Goal: Information Seeking & Learning: Find specific page/section

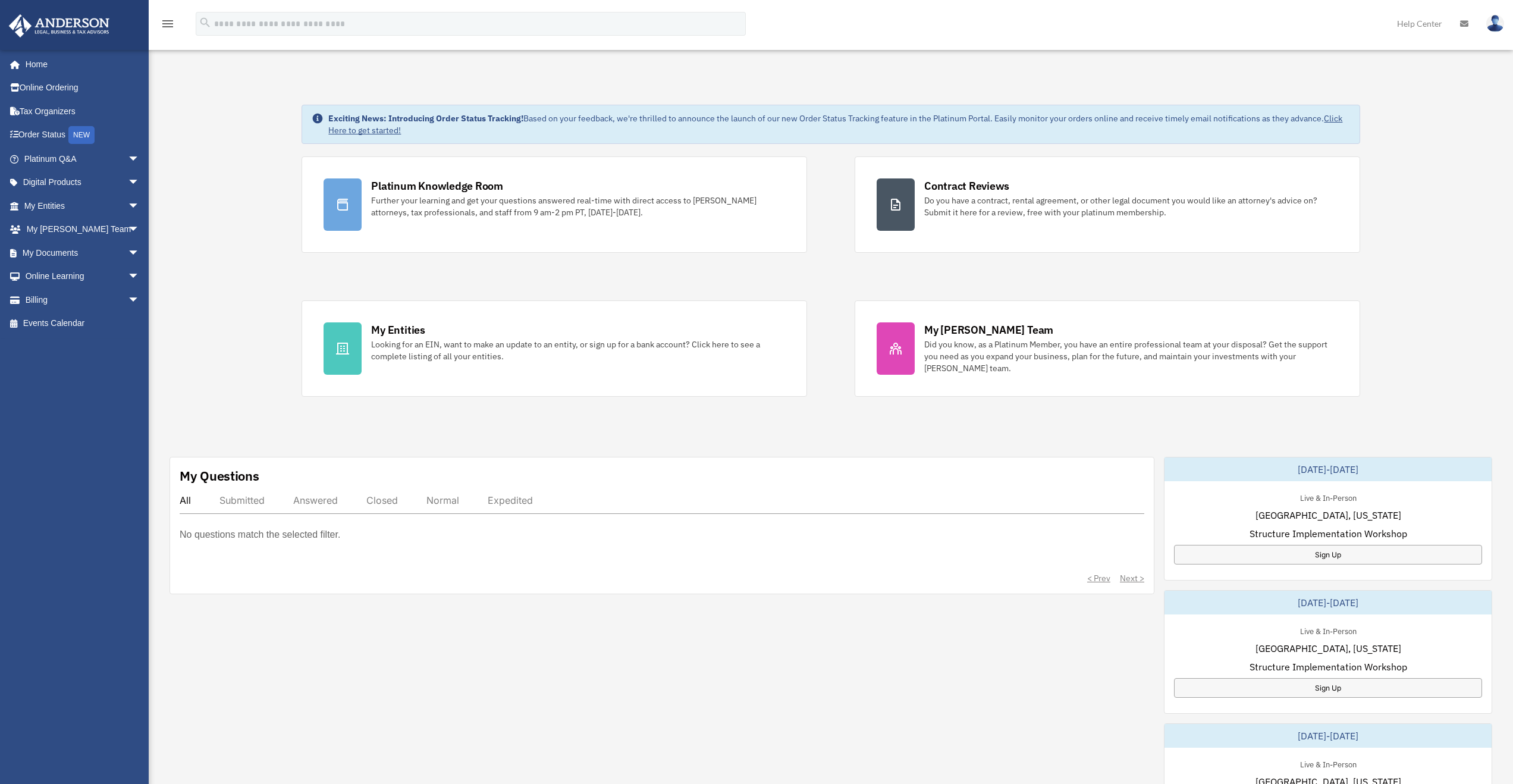
click at [276, 296] on div "Exciting News: Introducing Order Status Tracking! Based on your feedback, we're…" at bounding box center [831, 609] width 1382 height 1069
click at [89, 249] on link "My Documents arrow_drop_down" at bounding box center [83, 253] width 149 height 24
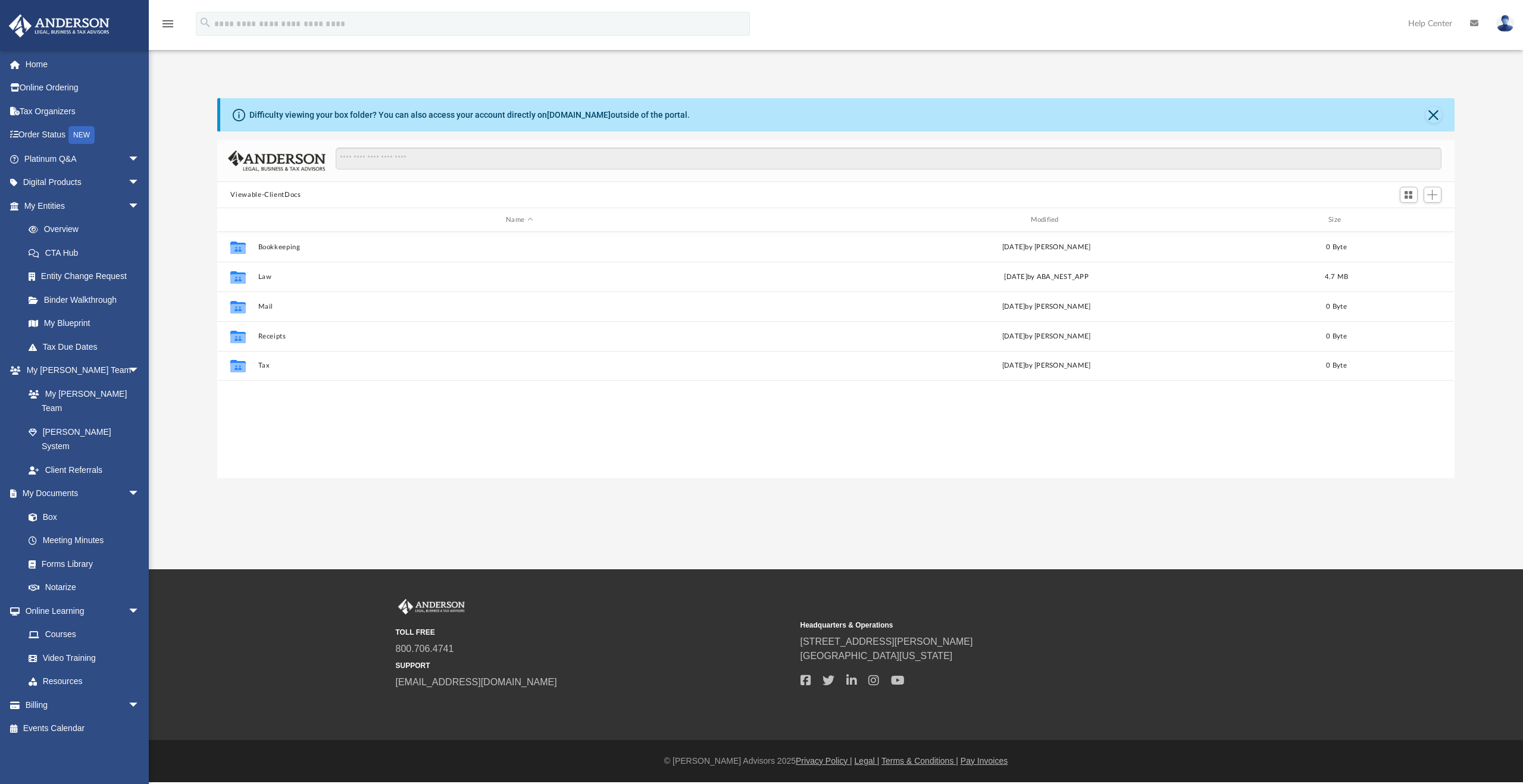
scroll to position [262, 1228]
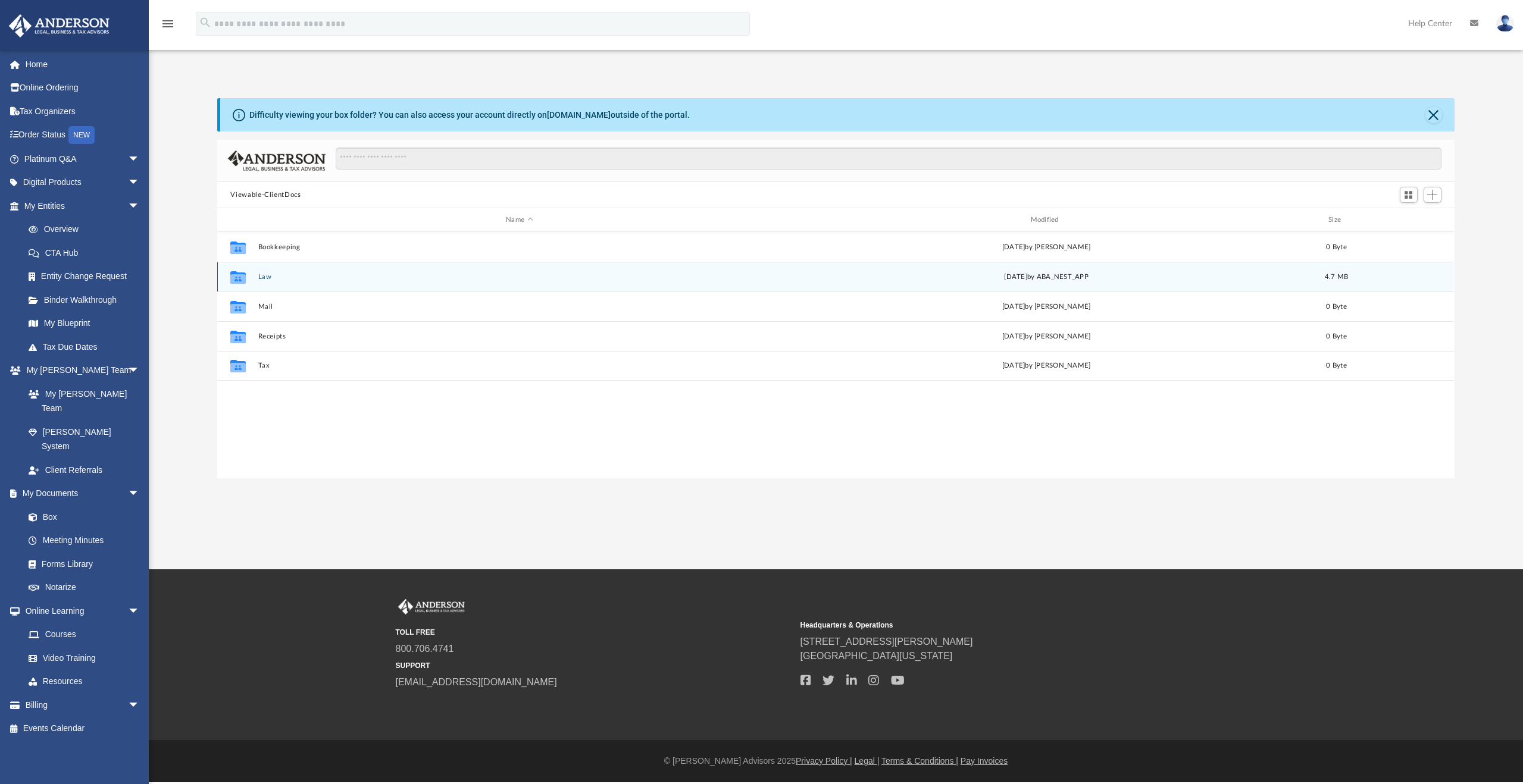
click at [269, 279] on button "Law" at bounding box center [519, 277] width 522 height 8
click at [292, 286] on div "Collaborated Folder Living Nile Chems, LLC Thu Aug 7 2025 by ABA_NEST_APP 2.07 …" at bounding box center [835, 276] width 1237 height 30
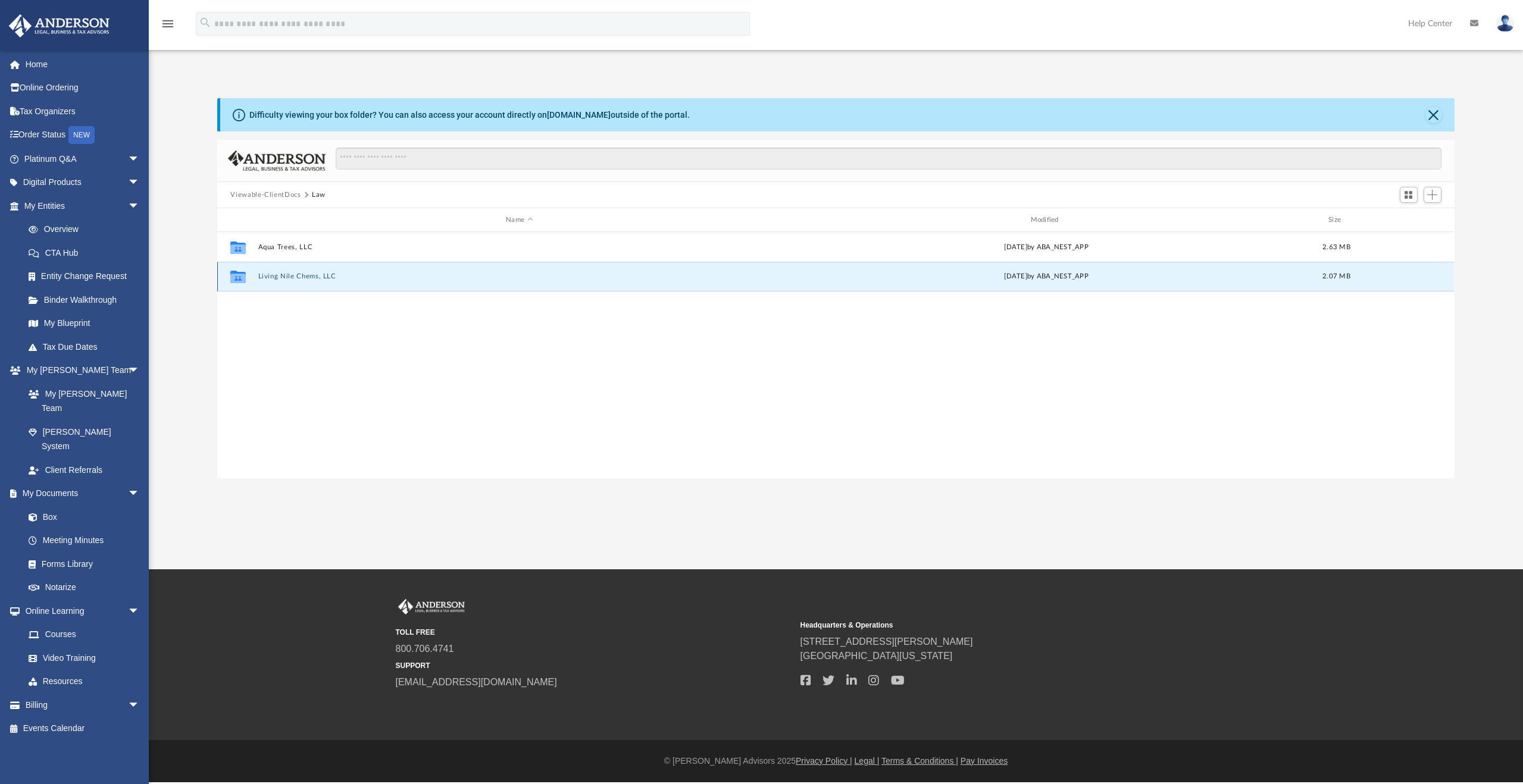
click at [282, 276] on button "Living Nile Chems, LLC" at bounding box center [519, 276] width 522 height 8
click at [348, 278] on button "2025.08.07 (07:45:58) - Living Nile Chems, LLC - EIN Letter from IRS.pdf" at bounding box center [519, 276] width 522 height 8
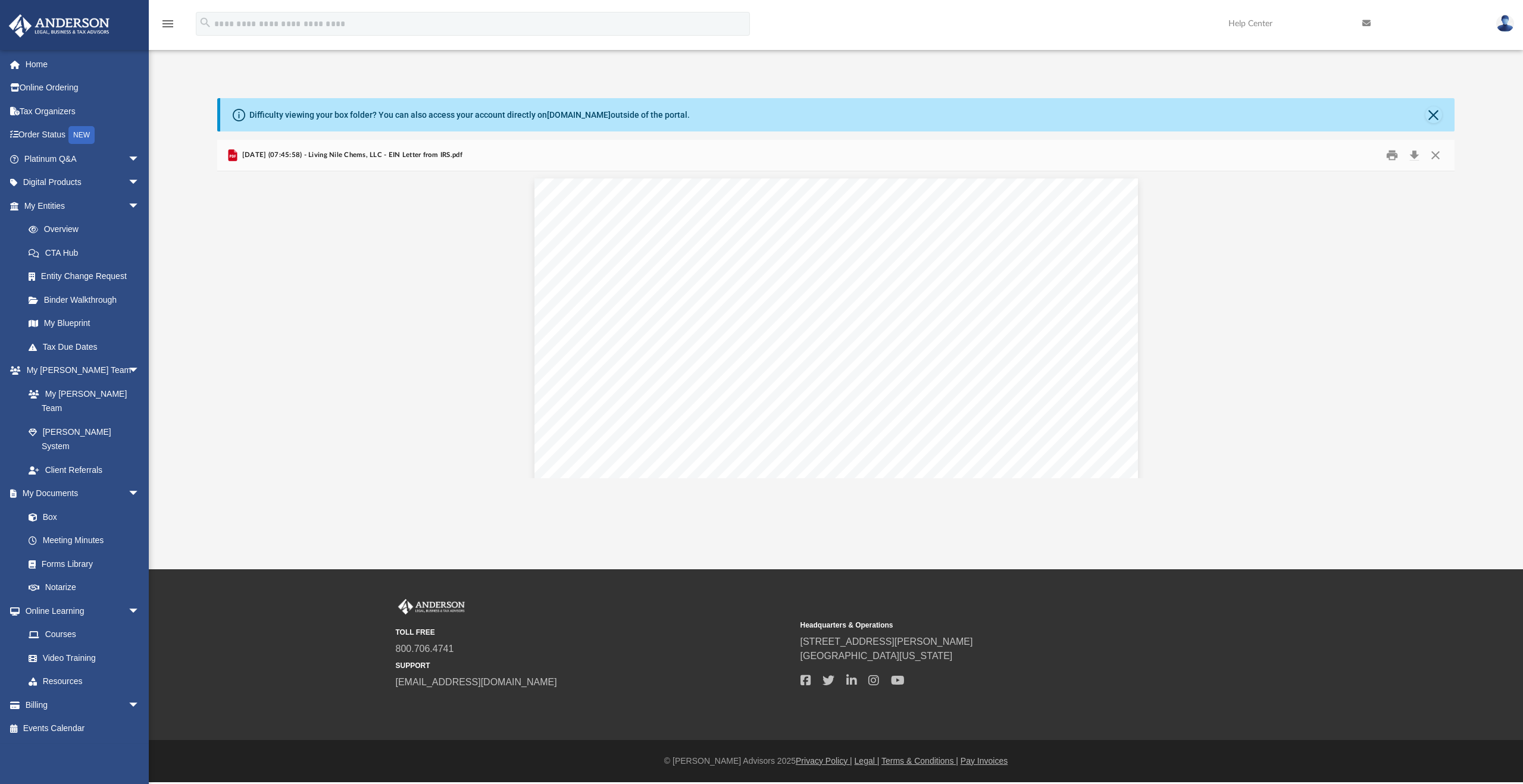
scroll to position [0, 0]
click at [114, 206] on link "My Entities arrow_drop_down" at bounding box center [83, 206] width 149 height 24
click at [61, 231] on link "Overview" at bounding box center [87, 229] width 141 height 24
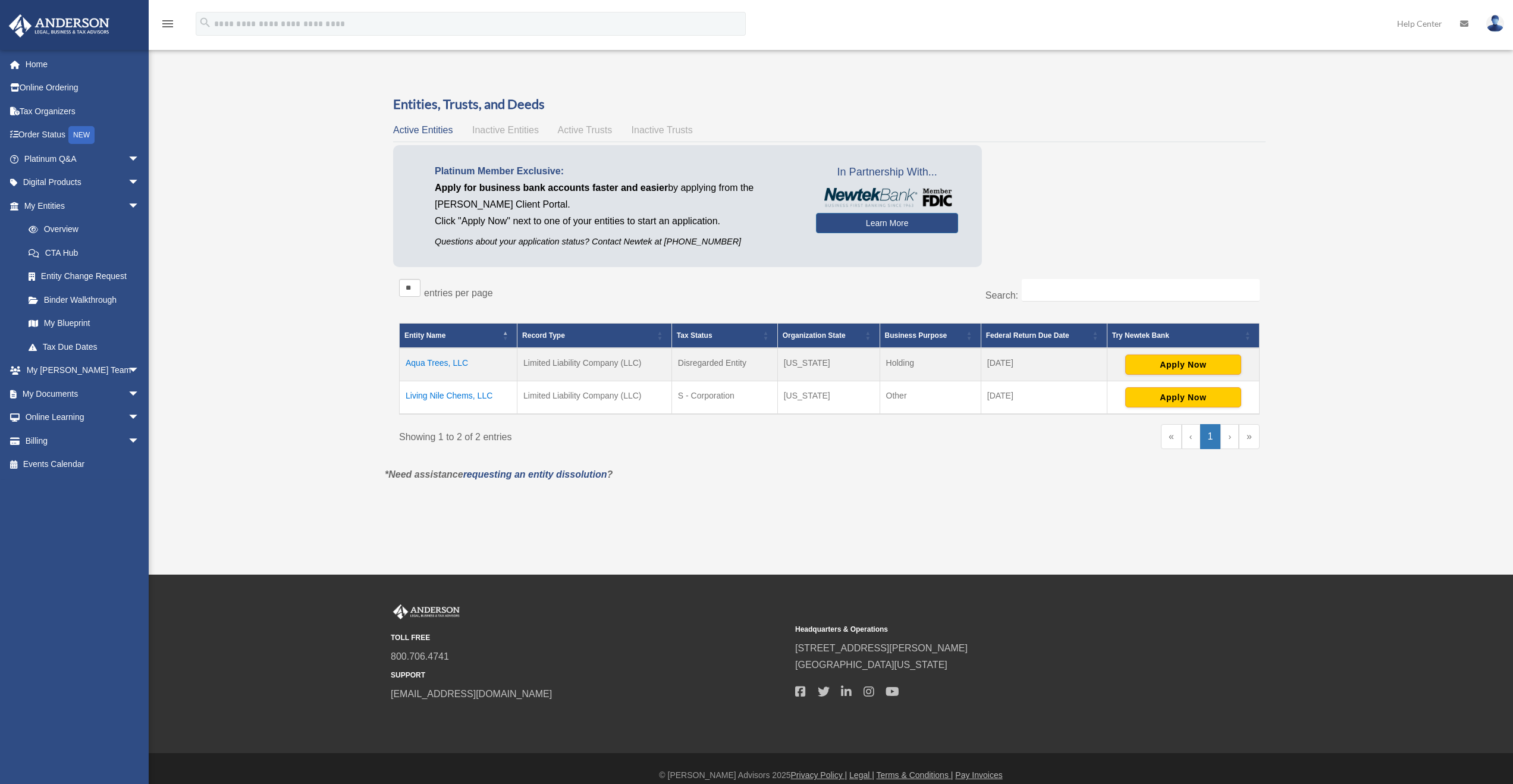
click at [299, 257] on div "Overview rommi.elsabagh@gmail.com Sign Out rommi.elsabagh@gmail.com Home Online…" at bounding box center [756, 287] width 1513 height 453
click at [288, 281] on div "Overview rommi.elsabagh@gmail.com Sign Out rommi.elsabagh@gmail.com Home Online…" at bounding box center [756, 287] width 1513 height 453
click at [466, 395] on td "Living Nile Chems, LLC" at bounding box center [458, 397] width 118 height 33
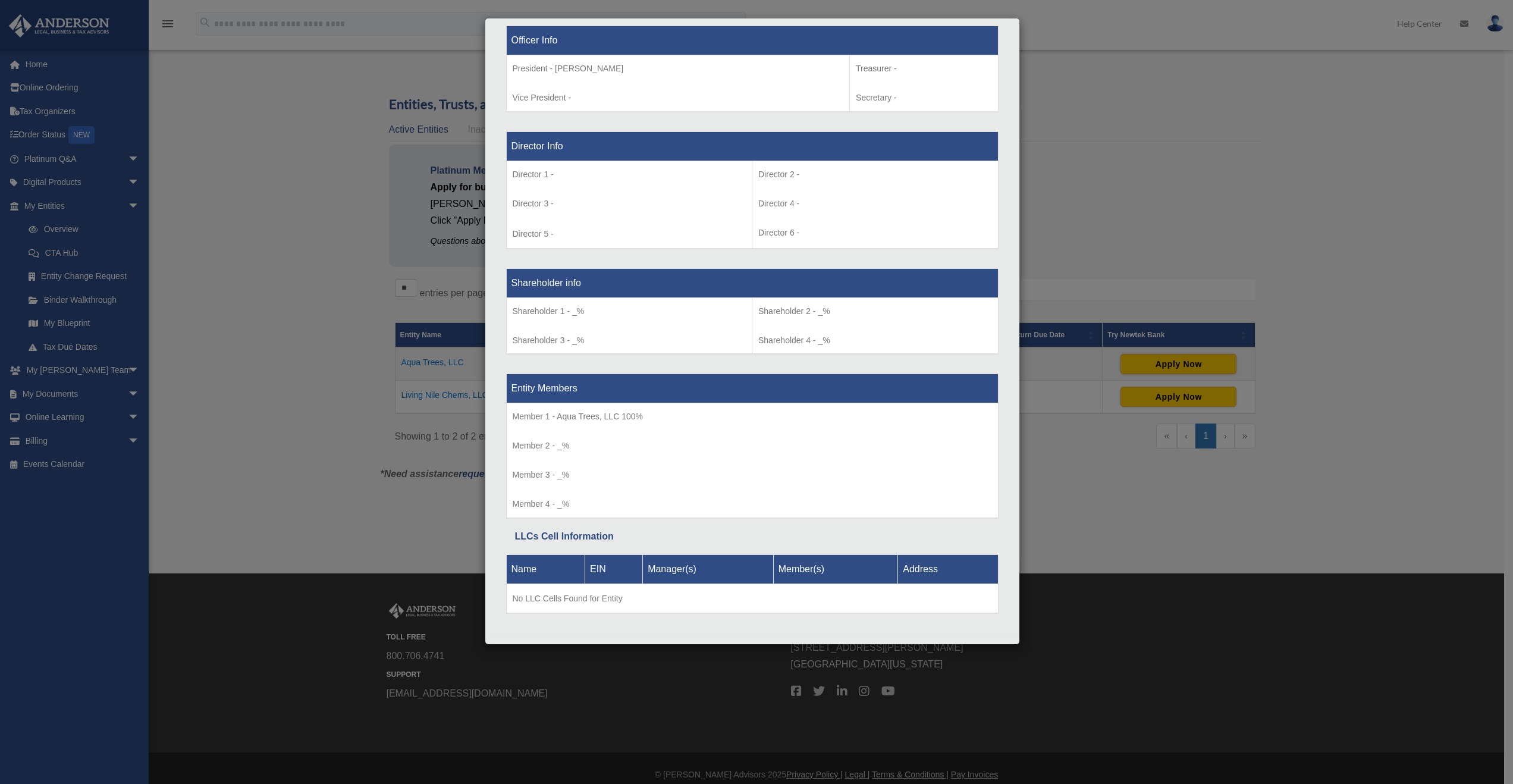
scroll to position [835, 0]
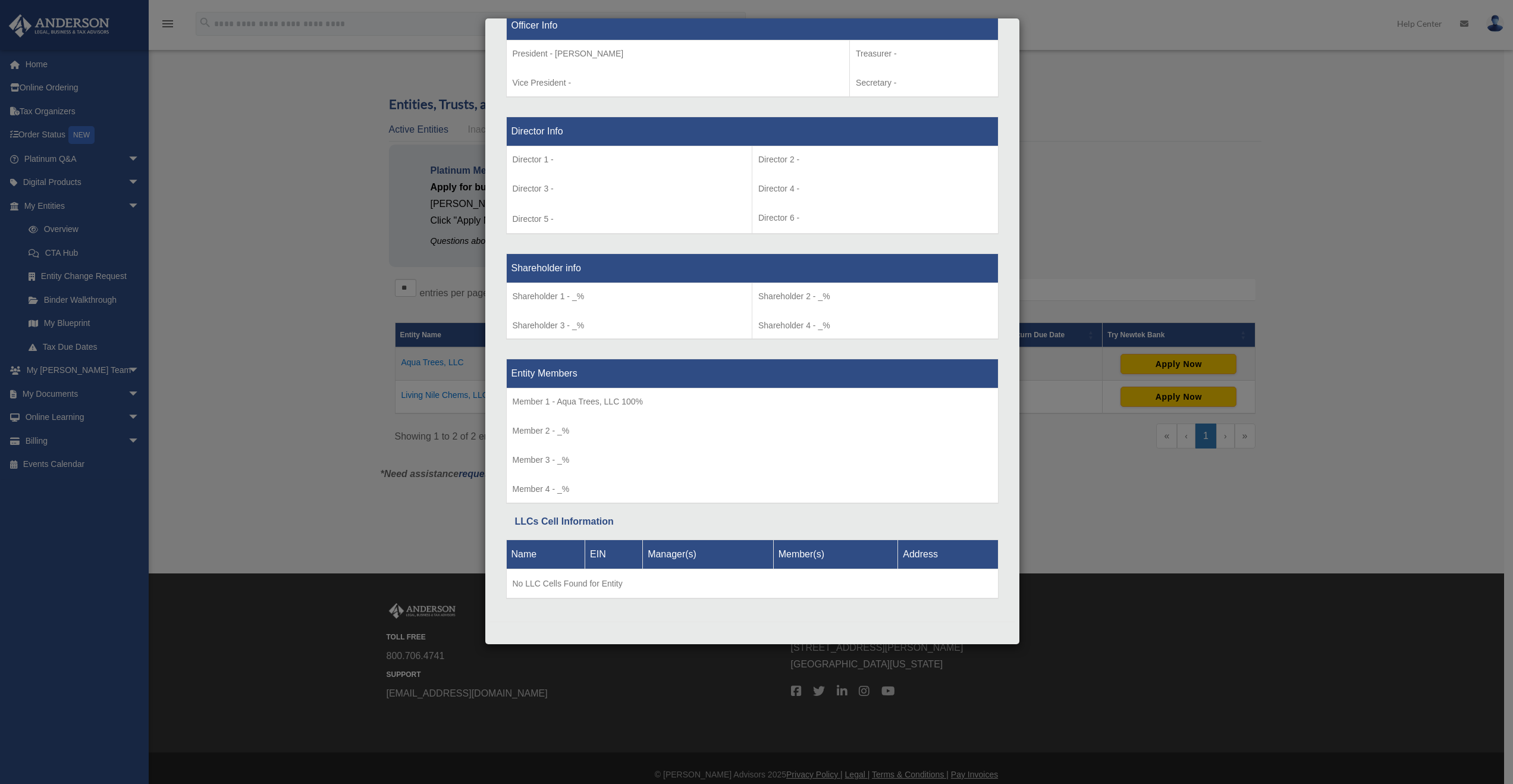
click at [317, 296] on div "Details × Articles Sent Organizational Date" at bounding box center [756, 392] width 1513 height 784
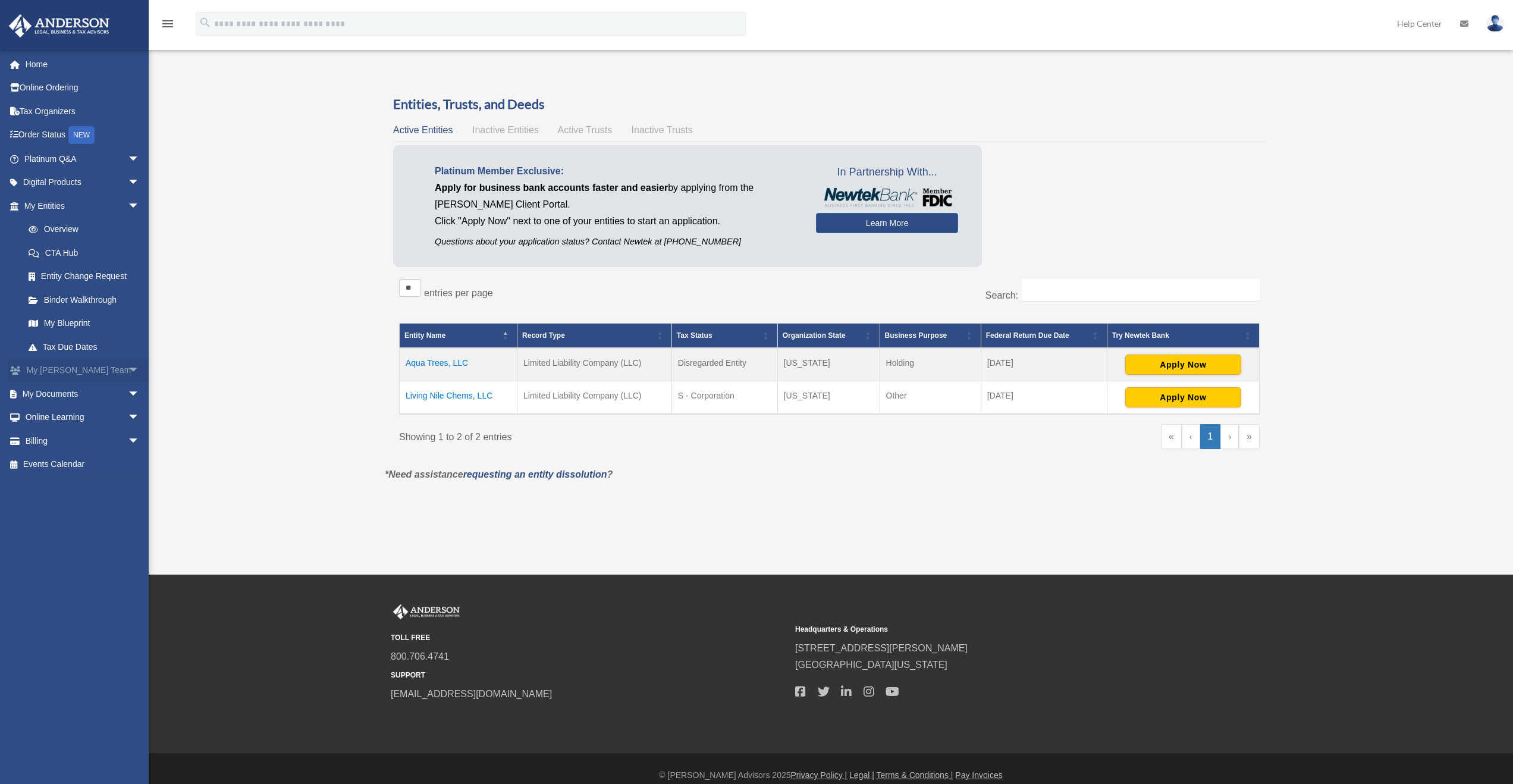
click at [81, 369] on link "My Anderson Team arrow_drop_down" at bounding box center [83, 370] width 149 height 24
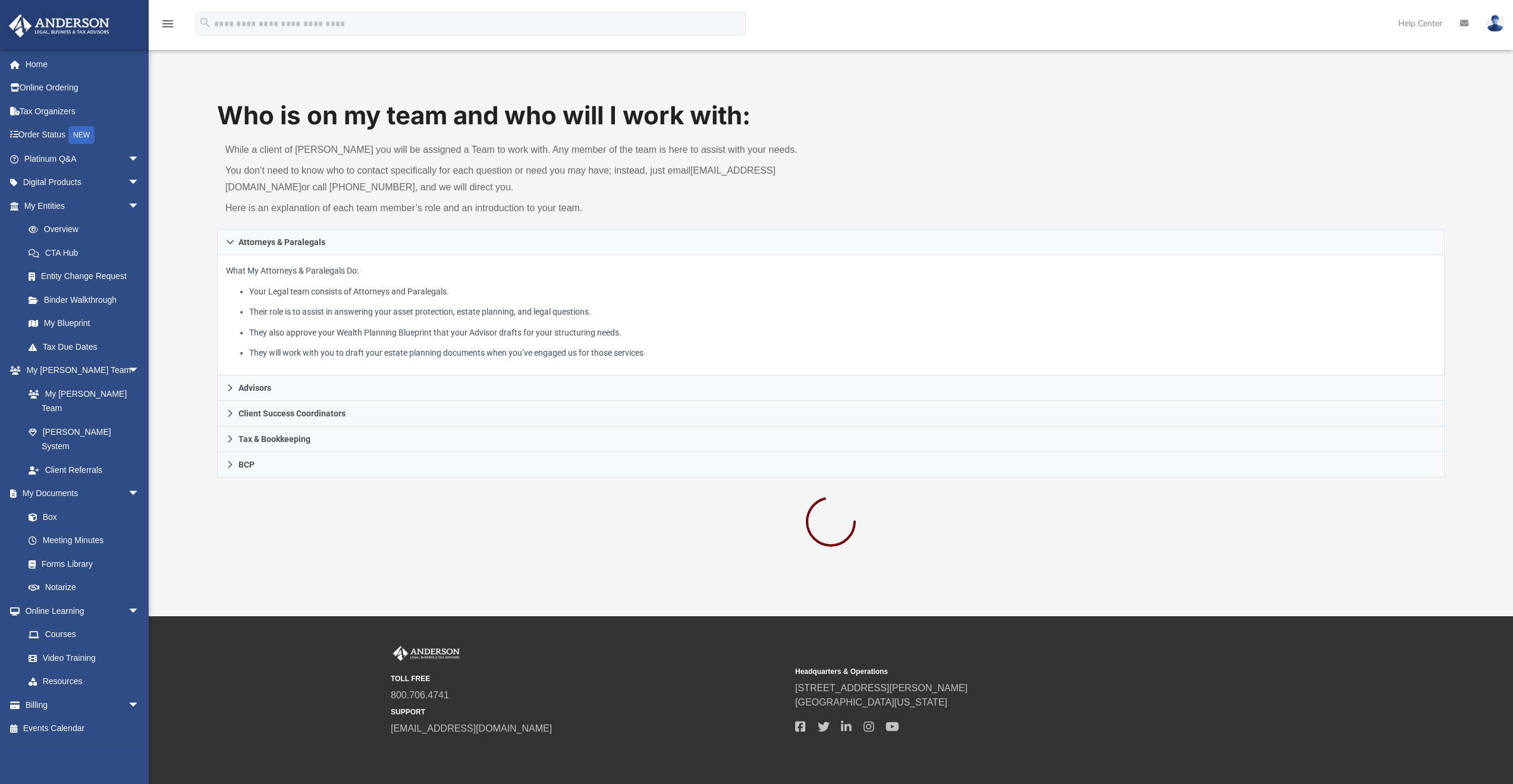
click at [181, 282] on div "Who is on my team and who will I work with: While a client of [PERSON_NAME] you…" at bounding box center [831, 326] width 1364 height 458
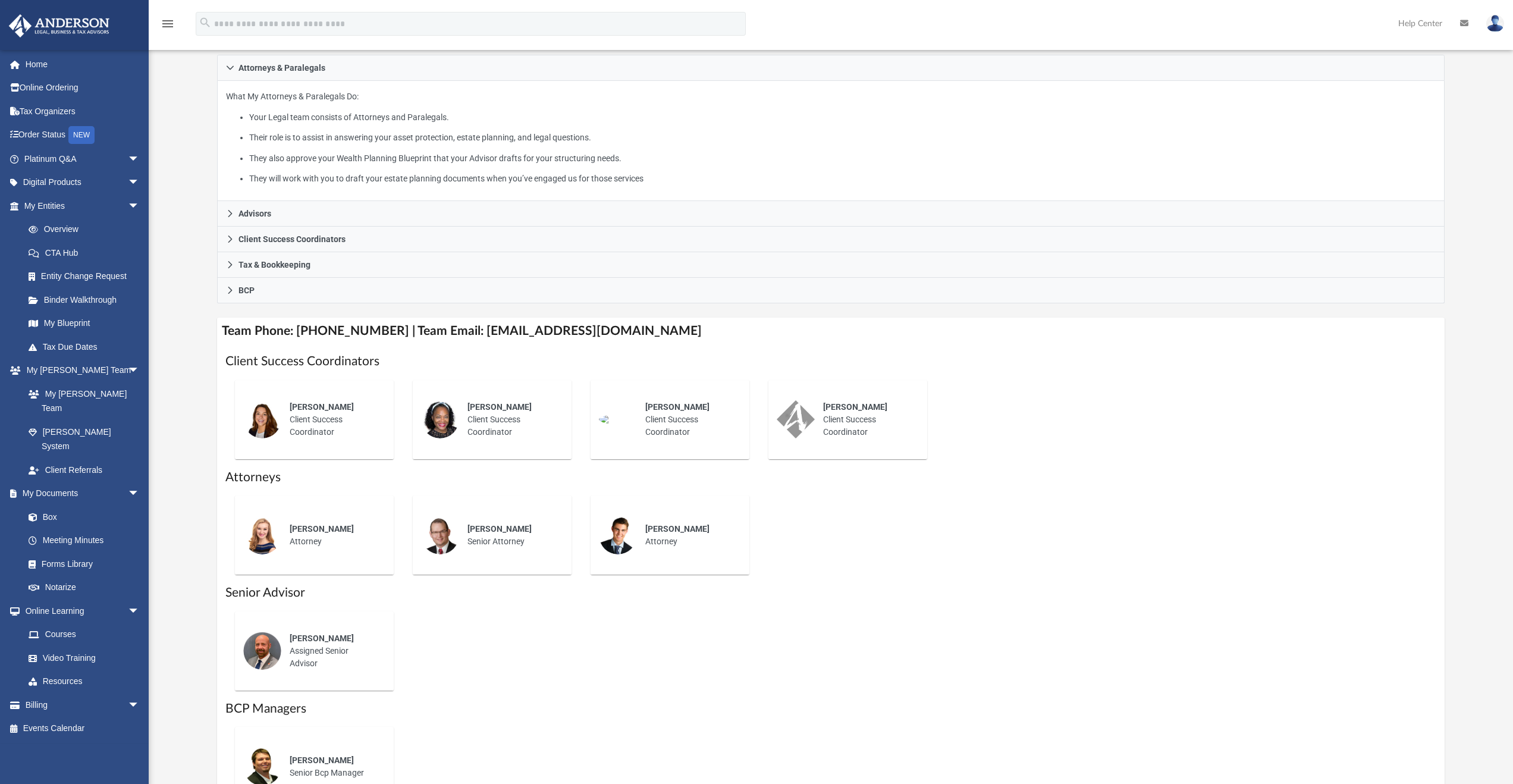
scroll to position [238, 0]
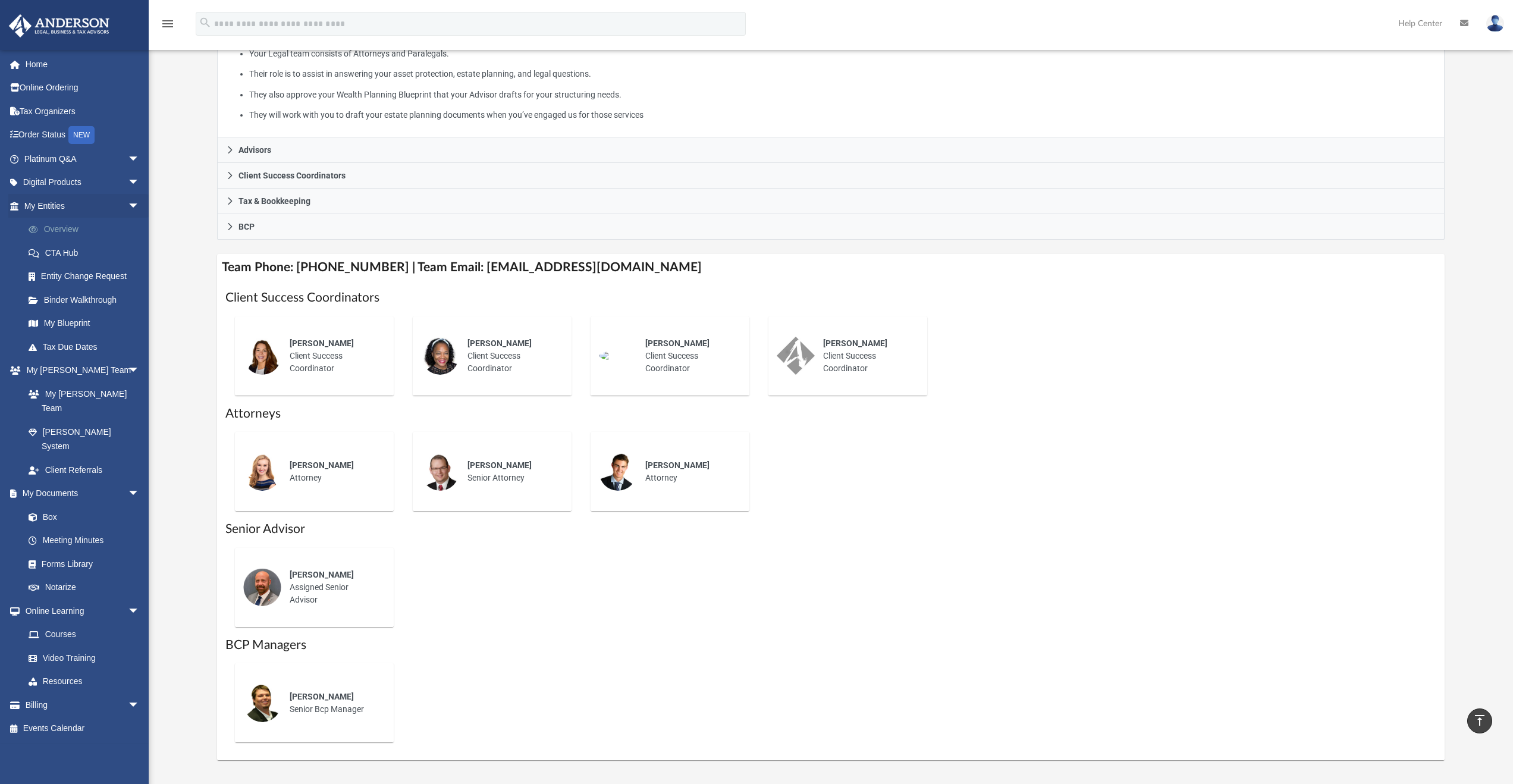
click at [66, 230] on link "Overview" at bounding box center [87, 229] width 141 height 24
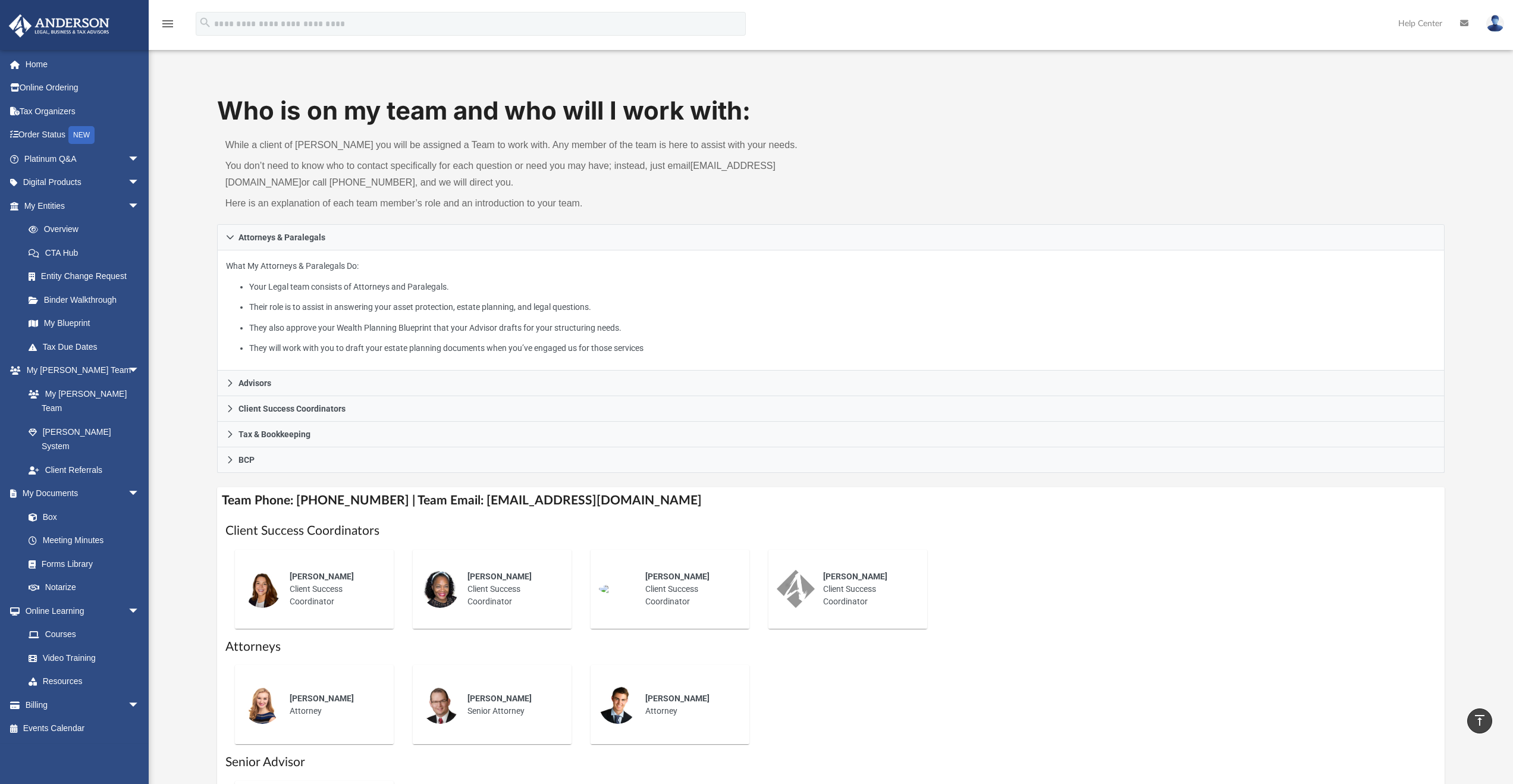
scroll to position [0, 0]
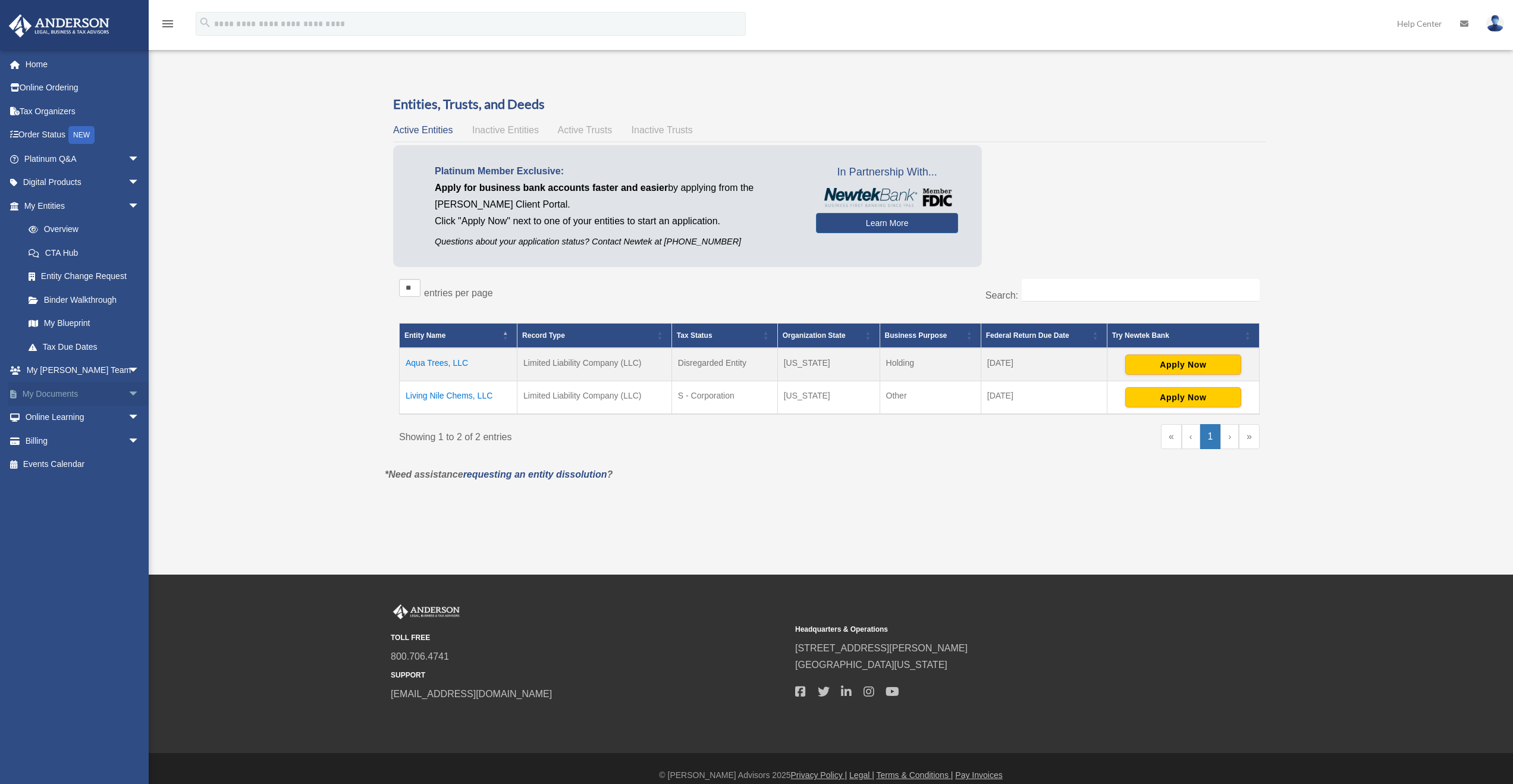
click at [97, 392] on link "My Documents arrow_drop_down" at bounding box center [83, 394] width 149 height 24
click at [128, 394] on span "arrow_drop_down" at bounding box center [140, 394] width 24 height 24
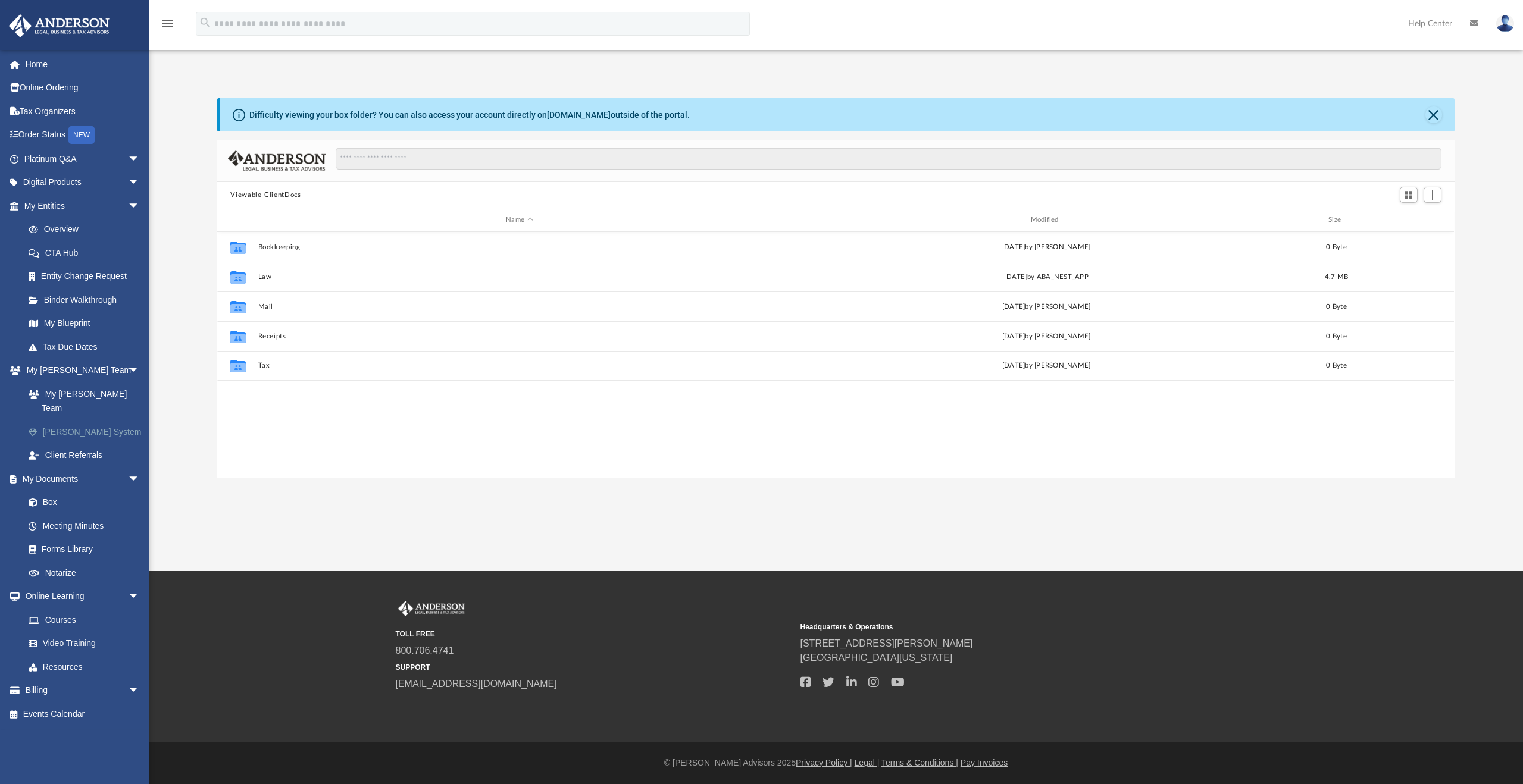
scroll to position [262, 1228]
click at [91, 505] on link "Box" at bounding box center [87, 516] width 141 height 24
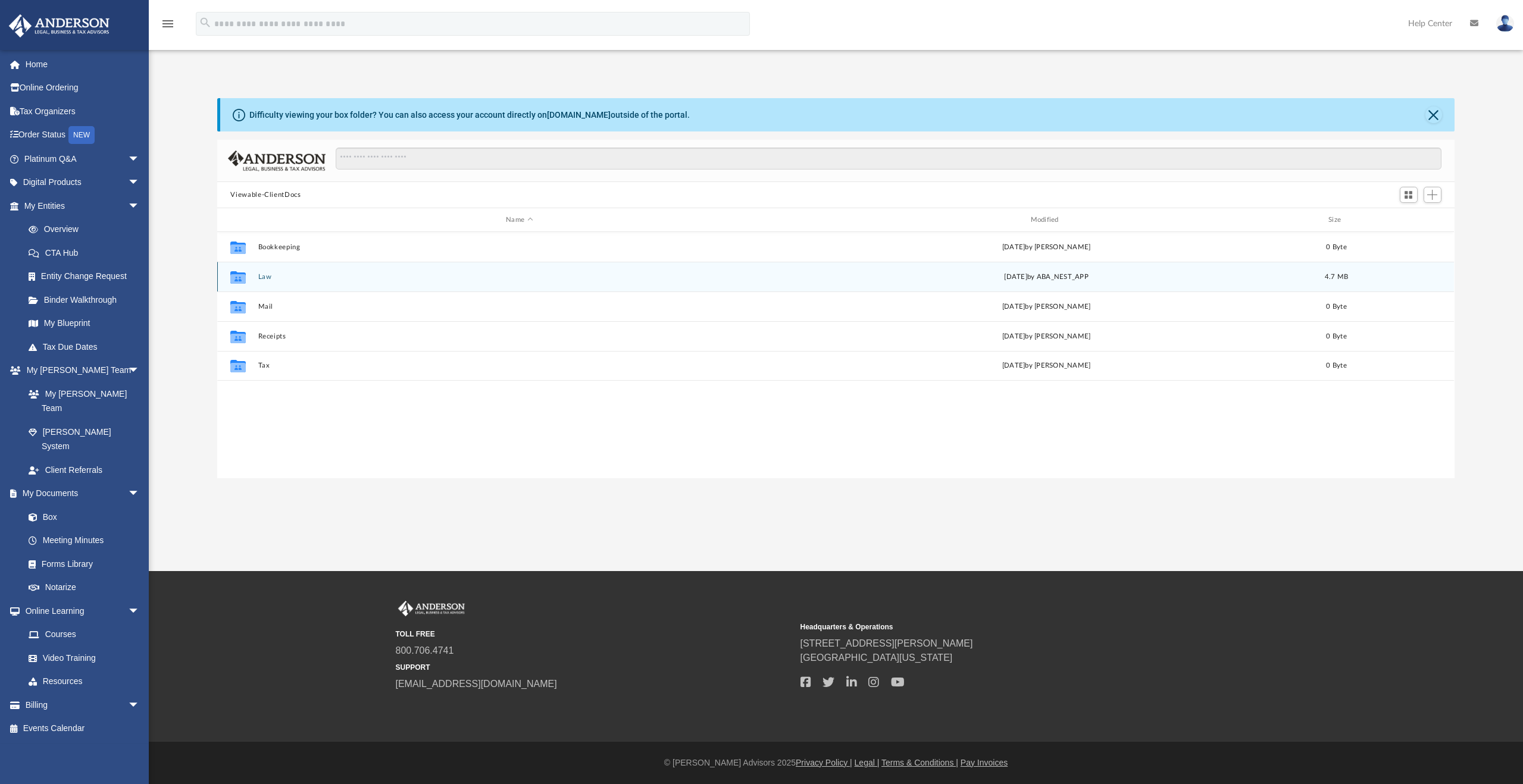
click at [1083, 279] on div "[DATE] by ABA_NEST_APP" at bounding box center [1046, 277] width 522 height 11
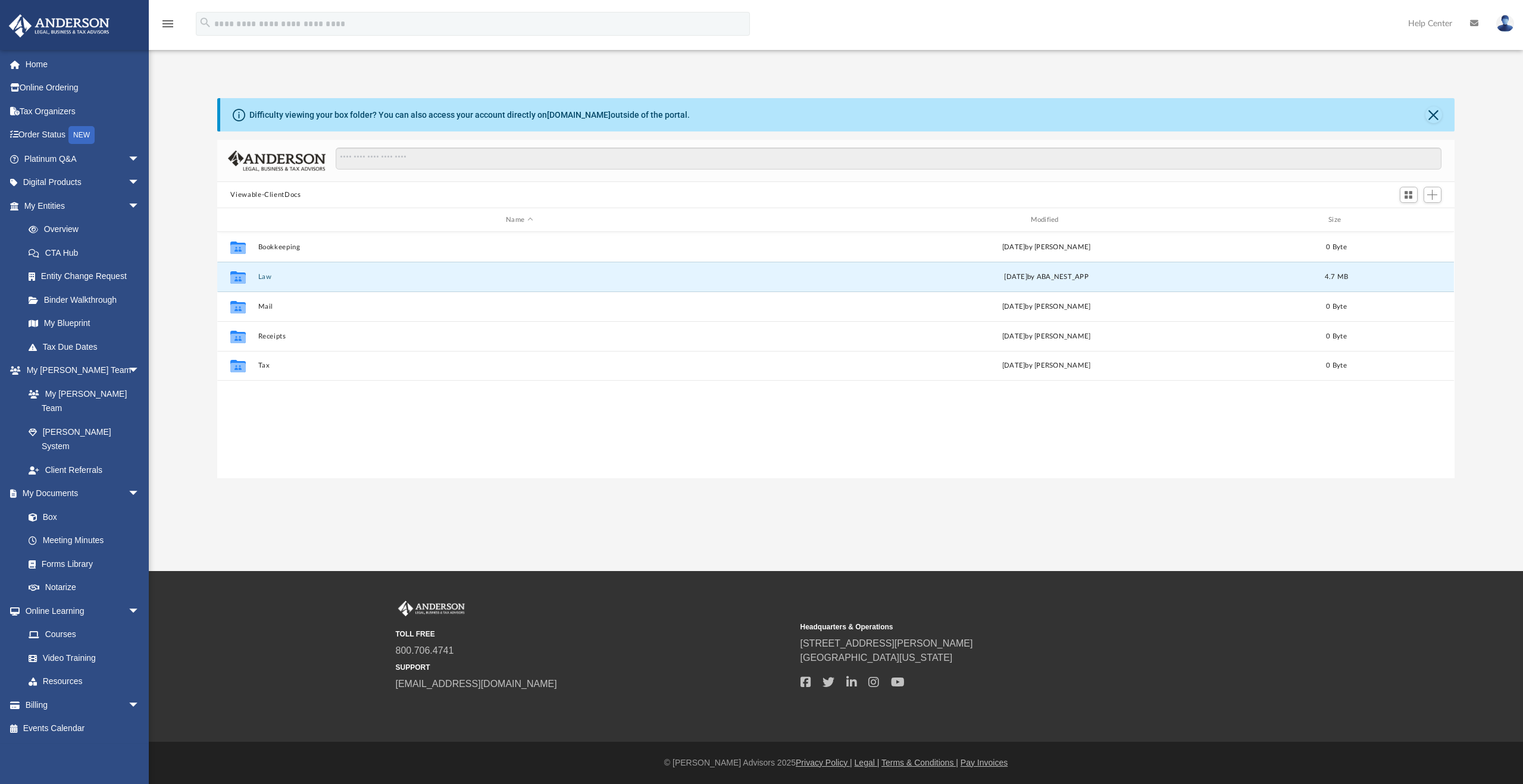
click at [166, 491] on div "App [EMAIL_ADDRESS][PERSON_NAME][DOMAIN_NAME] Sign Out [EMAIL_ADDRESS][PERSON_N…" at bounding box center [762, 285] width 1523 height 571
click at [265, 276] on button "Law" at bounding box center [519, 277] width 522 height 8
